Goal: Task Accomplishment & Management: Complete application form

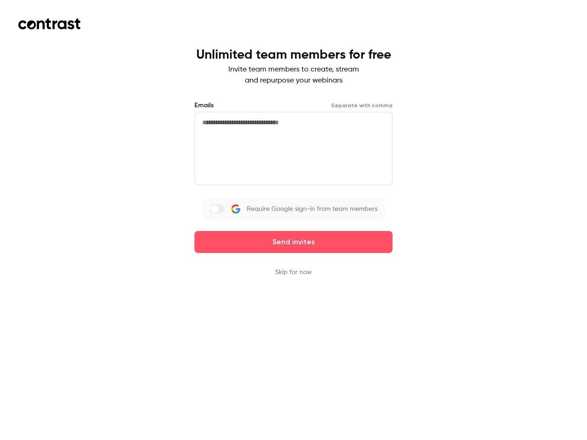
click at [294, 220] on div "Emails Separate with comma Require Google sign-in from team members Send invites" at bounding box center [294, 177] width 198 height 152
click at [294, 242] on button "Send invites" at bounding box center [294, 242] width 198 height 22
